Goal: Find specific page/section: Find specific page/section

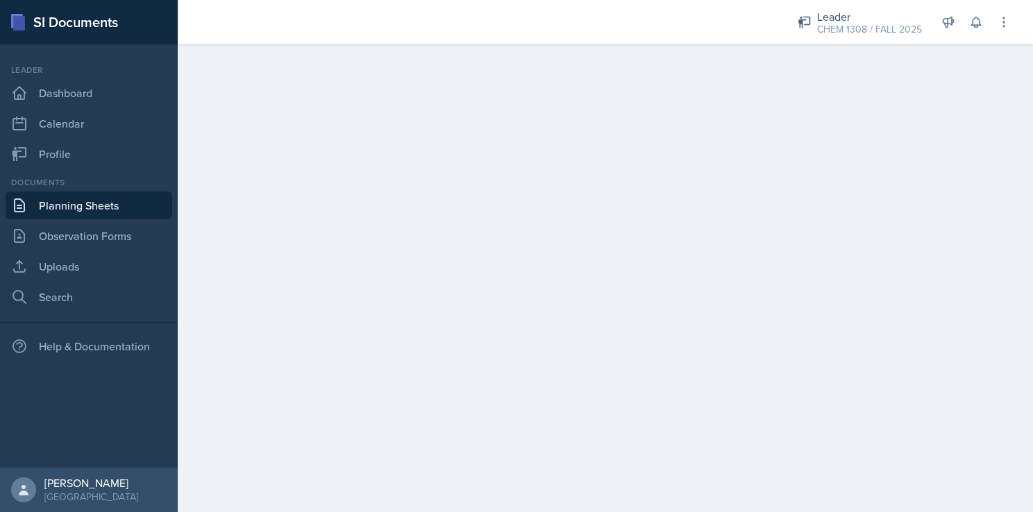
drag, startPoint x: 0, startPoint y: 0, endPoint x: 99, endPoint y: 207, distance: 229.4
click at [99, 207] on link "Planning Sheets" at bounding box center [89, 206] width 167 height 28
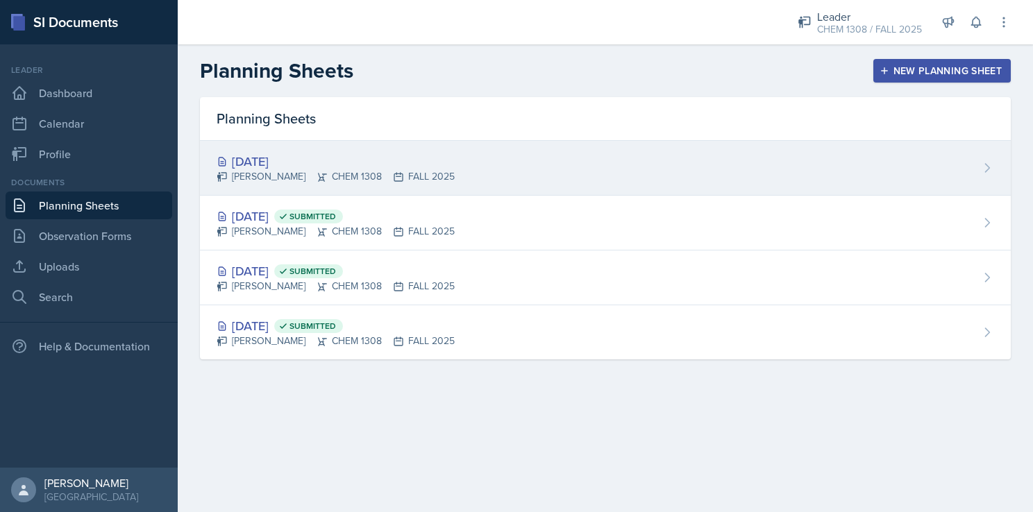
click at [301, 157] on div "[DATE]" at bounding box center [336, 161] width 238 height 19
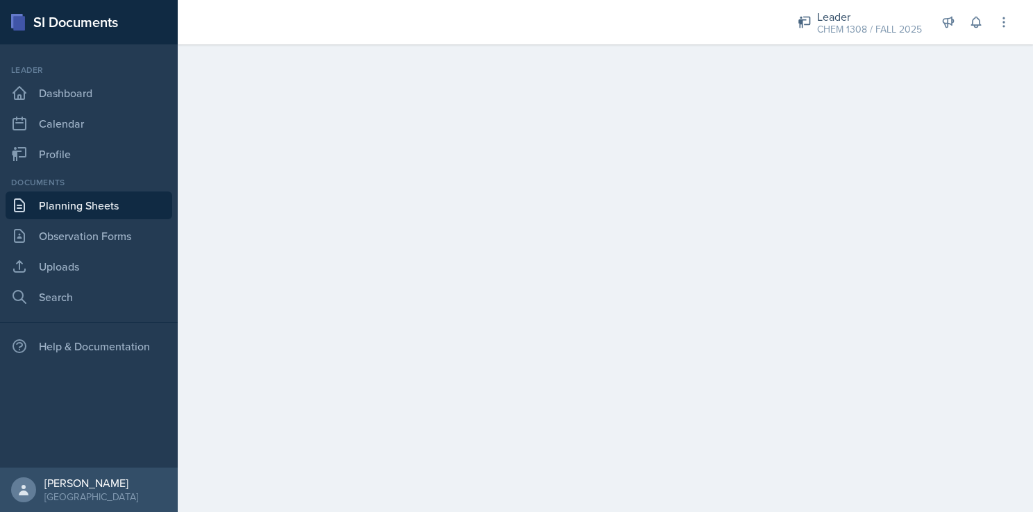
click at [149, 204] on link "Planning Sheets" at bounding box center [89, 206] width 167 height 28
